Goal: Task Accomplishment & Management: Manage account settings

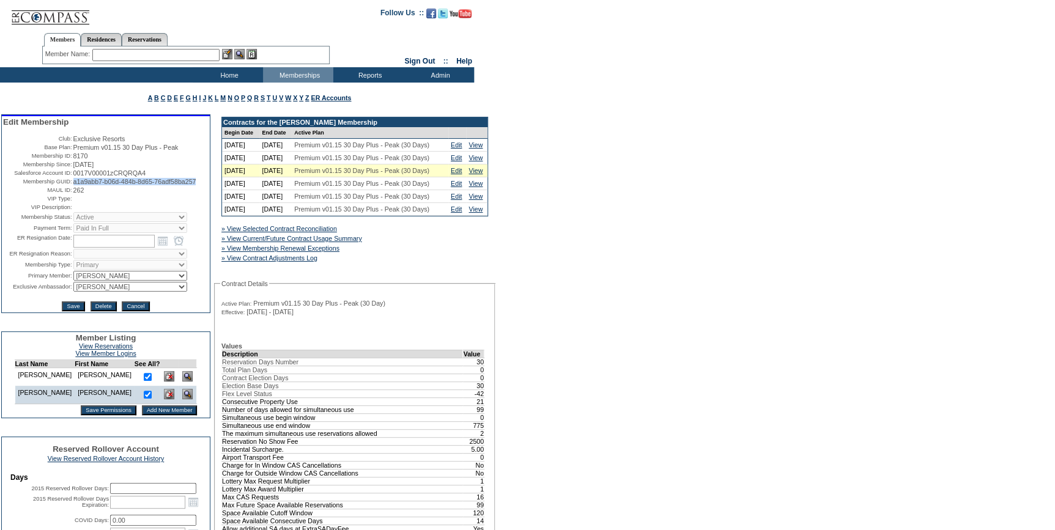
drag, startPoint x: 119, startPoint y: 193, endPoint x: 70, endPoint y: 185, distance: 50.2
click at [73, 185] on td "a1a9abb7-b06d-484b-8d65-76adf58ba257" at bounding box center [140, 181] width 135 height 7
copy span "a1a9abb7-b06d-484b-8d65-76adf58ba257"
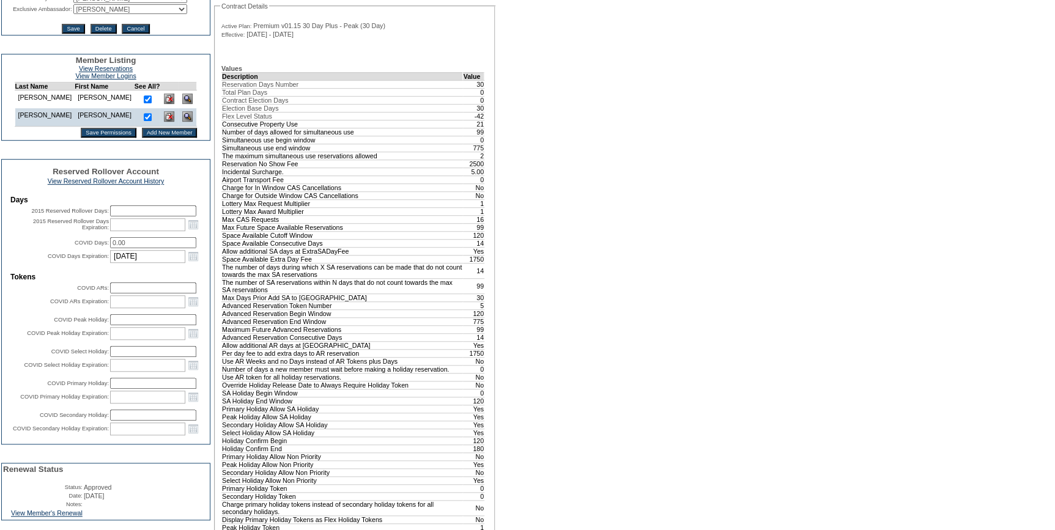
scroll to position [445, 0]
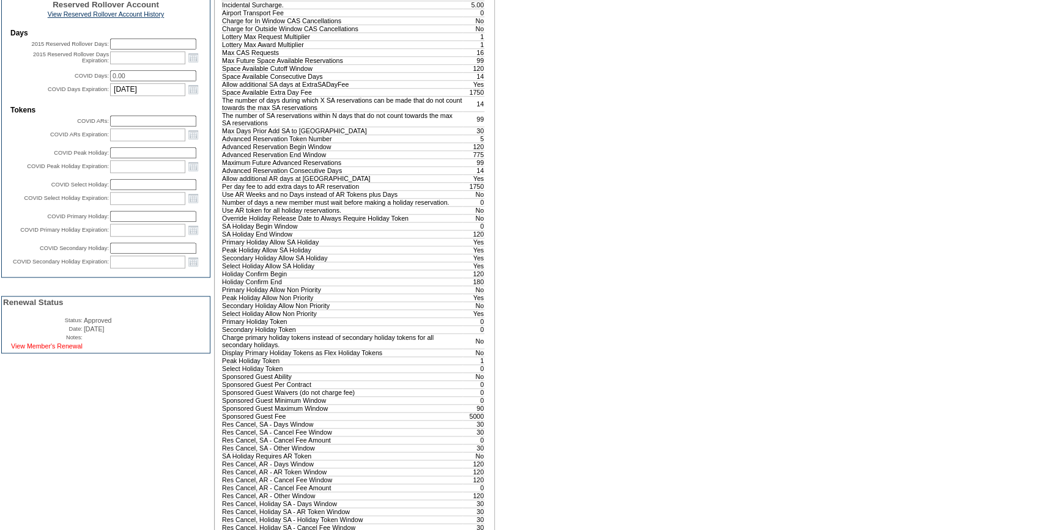
click at [76, 350] on link "View Member's Renewal" at bounding box center [47, 345] width 72 height 7
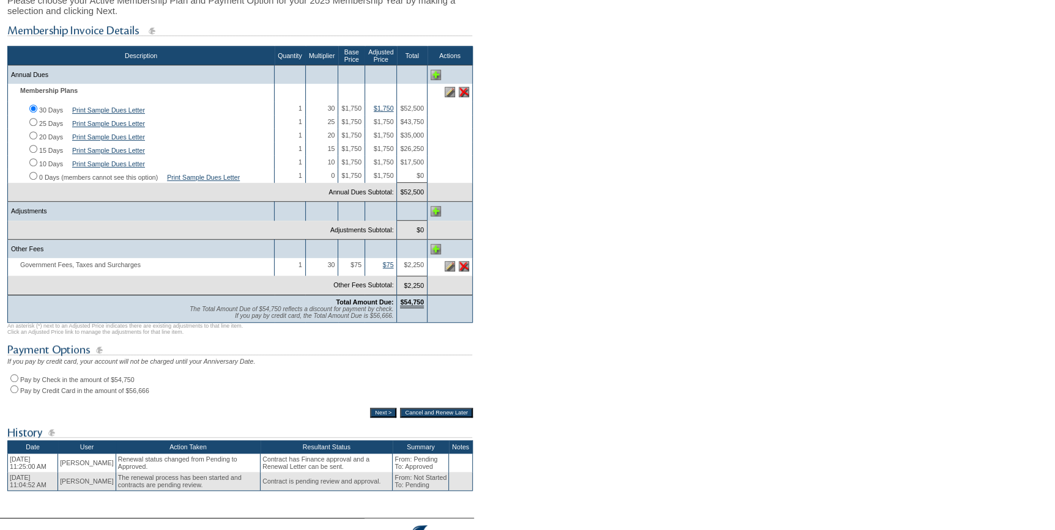
scroll to position [222, 0]
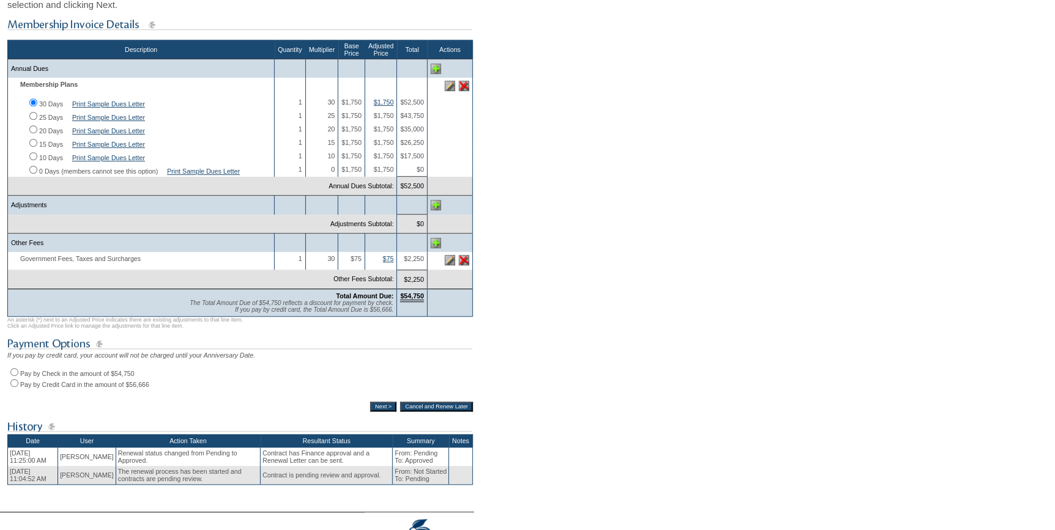
click at [13, 376] on input "Pay by Check in the amount of $54,750" at bounding box center [14, 372] width 8 height 8
radio input "true"
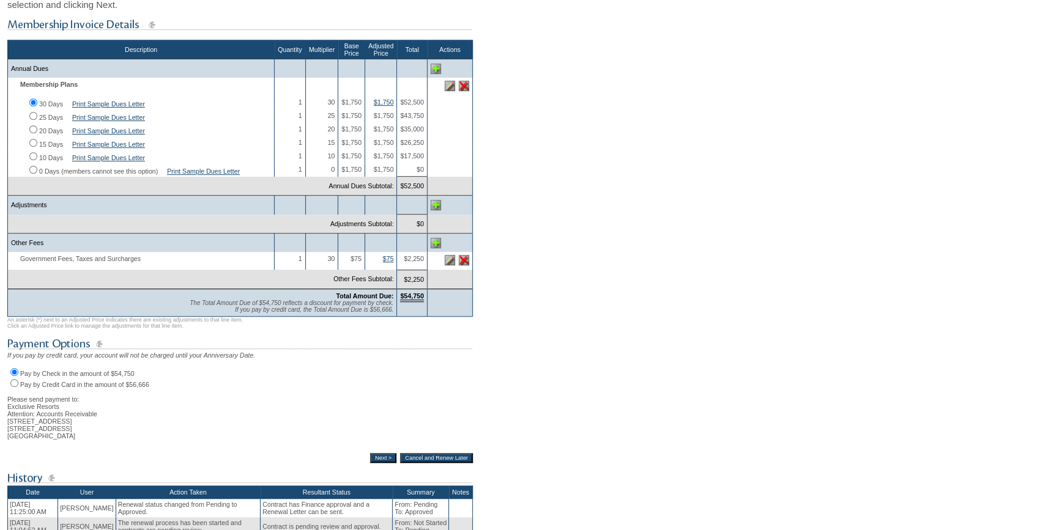
click at [370, 463] on input "Next >" at bounding box center [383, 458] width 26 height 10
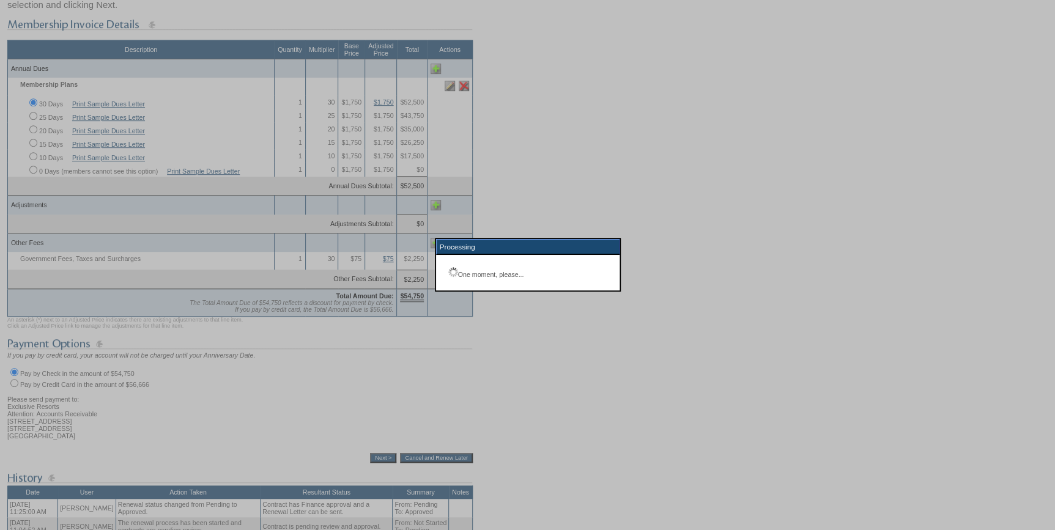
scroll to position [87, 0]
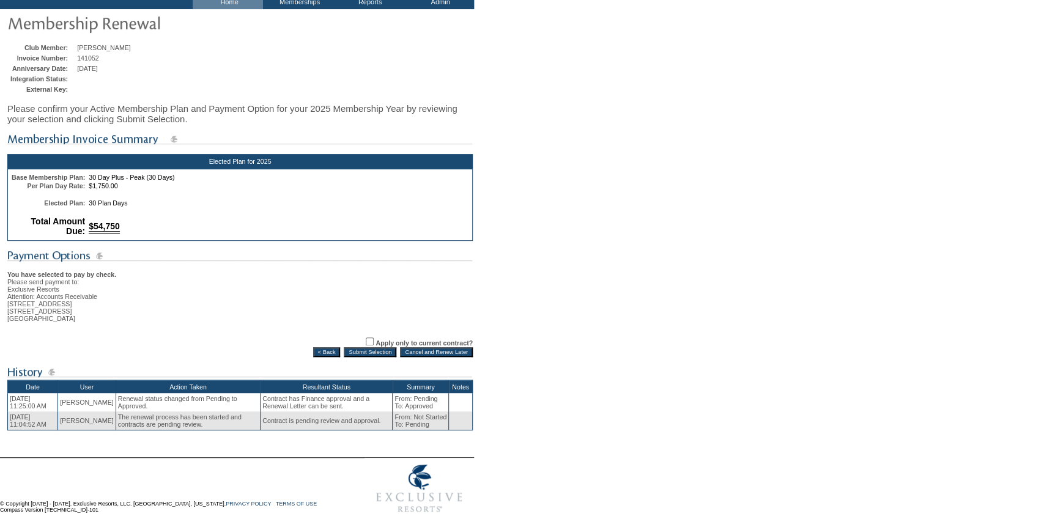
click at [359, 349] on input "Submit Selection" at bounding box center [370, 352] width 53 height 10
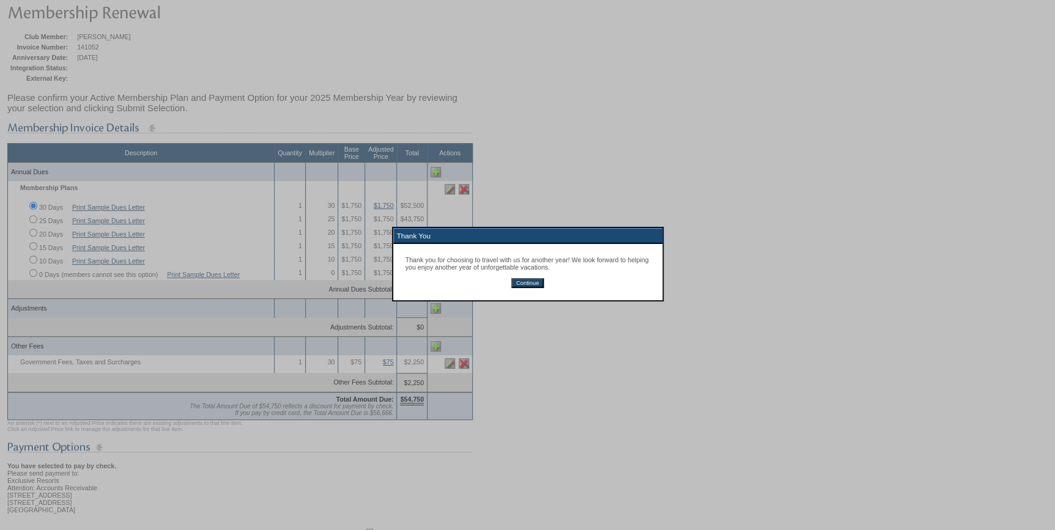
click at [530, 284] on input "Continue" at bounding box center [527, 283] width 32 height 10
